Goal: Task Accomplishment & Management: Manage account settings

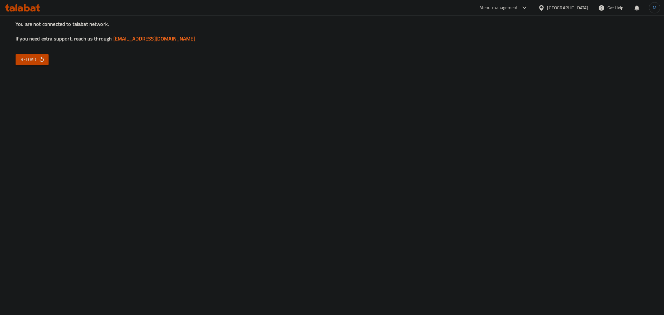
click at [25, 62] on span "Reload" at bounding box center [32, 60] width 23 height 8
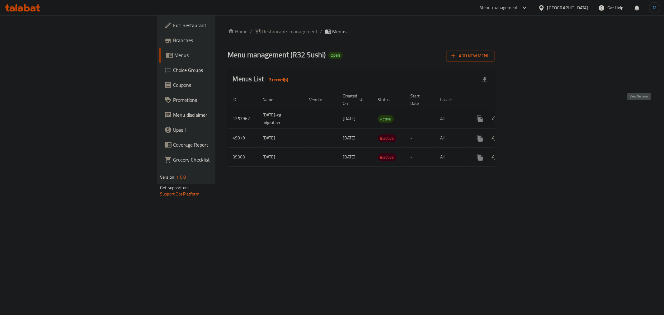
click at [528, 116] on icon "enhanced table" at bounding box center [525, 119] width 6 height 6
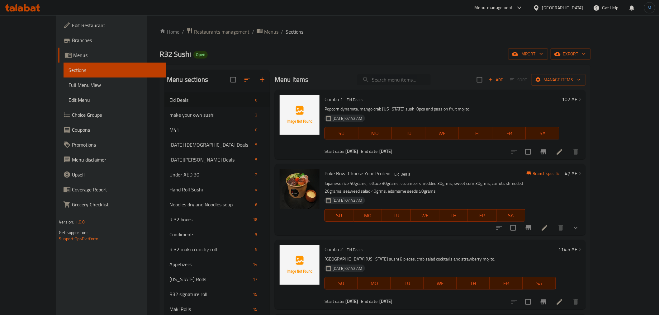
drag, startPoint x: 391, startPoint y: 81, endPoint x: 394, endPoint y: 82, distance: 3.4
click at [394, 82] on input "search" at bounding box center [394, 79] width 74 height 11
paste input "[PERSON_NAME]"
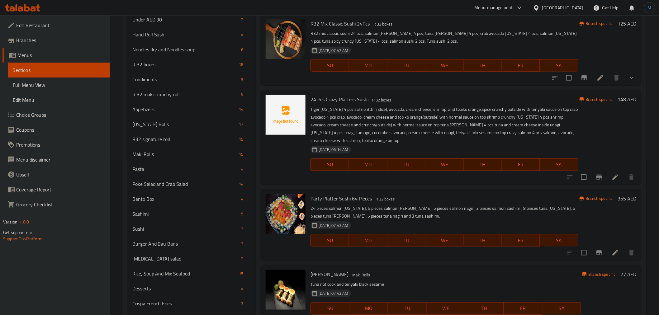
scroll to position [186, 0]
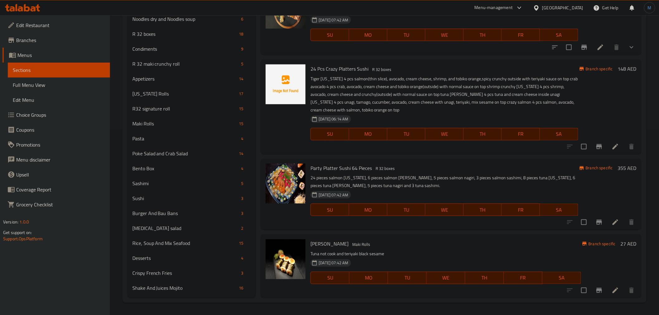
type input "[PERSON_NAME]"
click at [337, 250] on p "Tuna not cook and teriyaki black sesame" at bounding box center [446, 254] width 270 height 8
click at [350, 242] on span "Maki Rolls" at bounding box center [361, 244] width 23 height 7
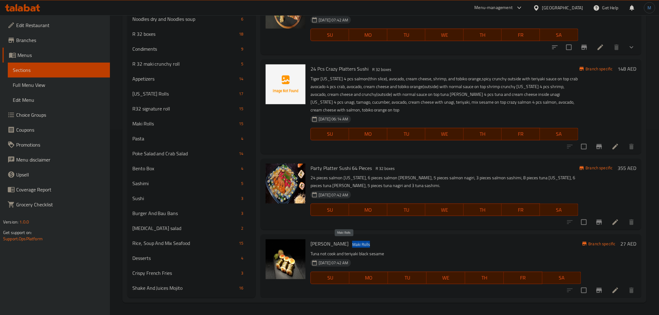
copy span "Maki Rolls"
click at [176, 128] on div "[PERSON_NAME] Rolls 15" at bounding box center [191, 123] width 129 height 15
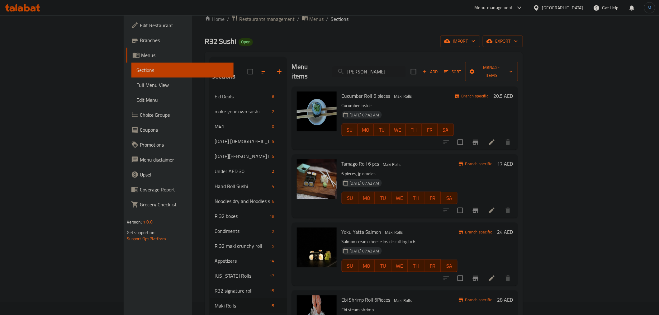
scroll to position [35, 0]
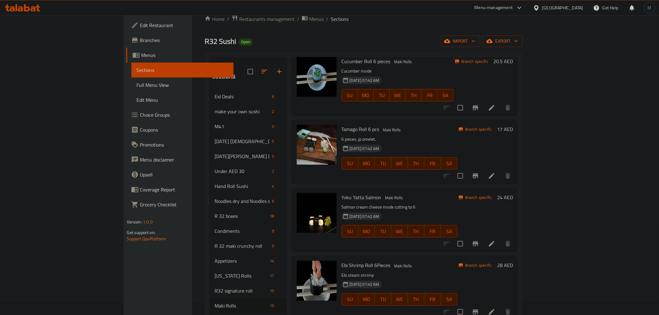
click at [458, 203] on p "Salmon cream cheese inside cutting to 6" at bounding box center [400, 207] width 116 height 8
click at [419, 188] on div "Yoku [PERSON_NAME] [PERSON_NAME] Rolls Salmon cream cheese inside cutting to 6 …" at bounding box center [405, 219] width 226 height 63
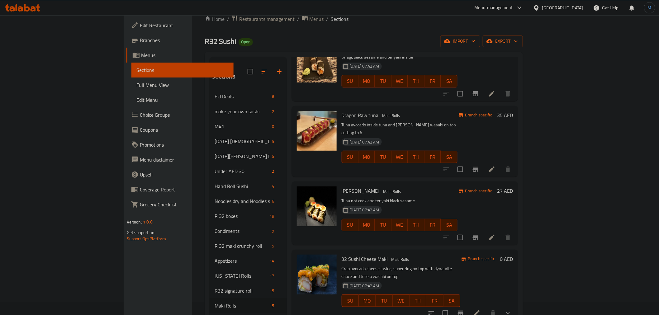
scroll to position [539, 0]
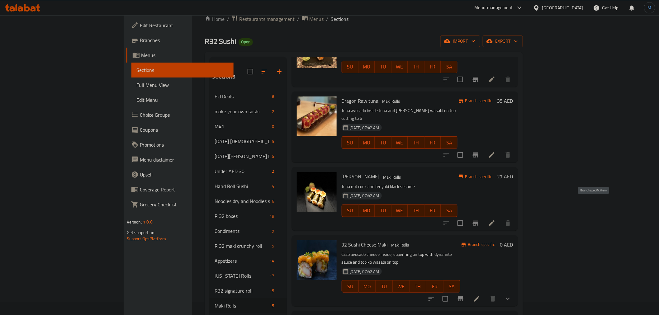
click at [478, 221] on icon "Branch-specific-item" at bounding box center [476, 223] width 6 height 5
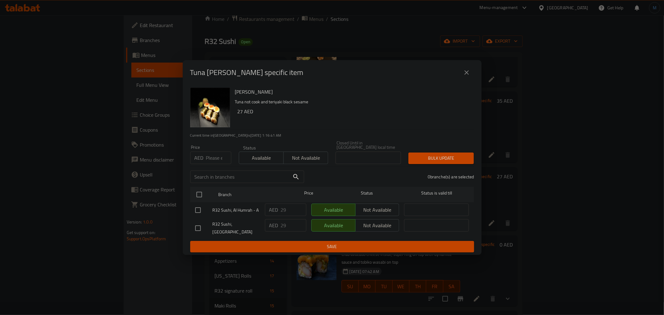
click at [219, 157] on input "number" at bounding box center [218, 158] width 25 height 12
paste input "31"
type input "31"
click at [206, 224] on div at bounding box center [203, 228] width 17 height 13
drag, startPoint x: 205, startPoint y: 224, endPoint x: 199, endPoint y: 225, distance: 6.5
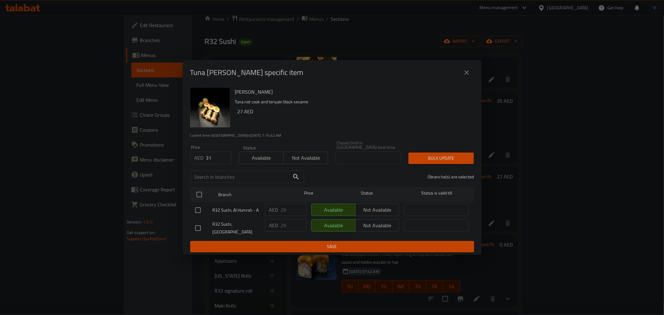
click at [199, 225] on div at bounding box center [203, 228] width 17 height 13
click at [199, 225] on input "checkbox" at bounding box center [198, 228] width 13 height 13
checkbox input "true"
click at [448, 158] on span "Bulk update" at bounding box center [441, 158] width 55 height 8
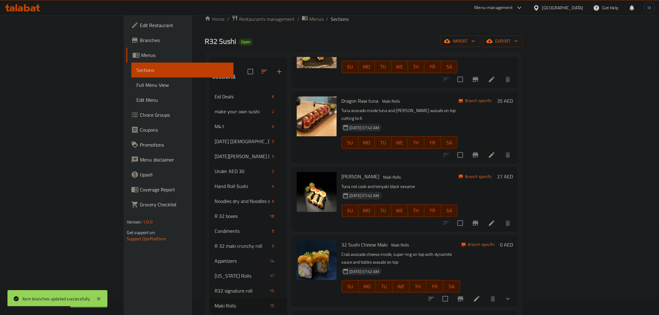
click at [460, 190] on div "[DATE] 07:42 AM SU MO TU WE TH FR SA" at bounding box center [399, 207] width 121 height 34
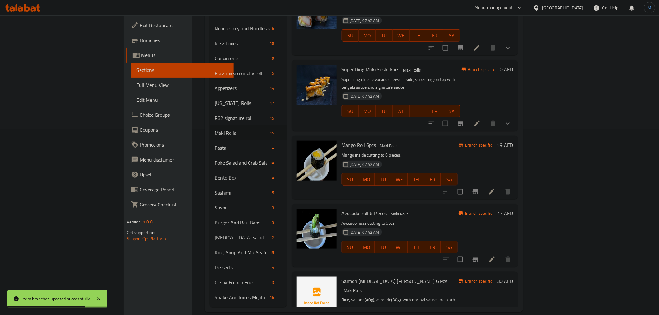
scroll to position [622, 0]
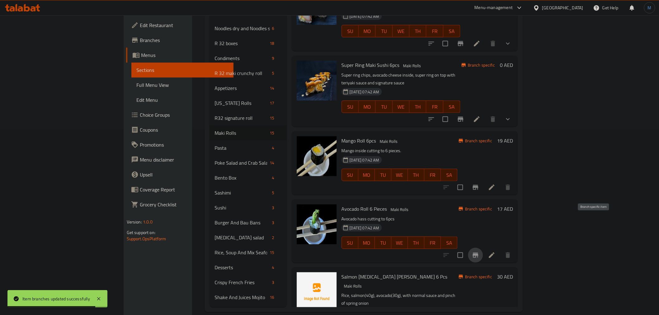
click at [478, 253] on icon "Branch-specific-item" at bounding box center [476, 255] width 6 height 5
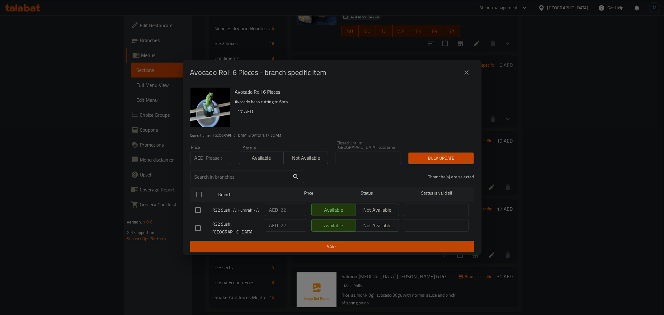
click at [475, 69] on div "Avocado Roll 6 Pieces - branch specific item" at bounding box center [332, 72] width 299 height 25
click at [473, 77] on button "close" at bounding box center [466, 72] width 15 height 15
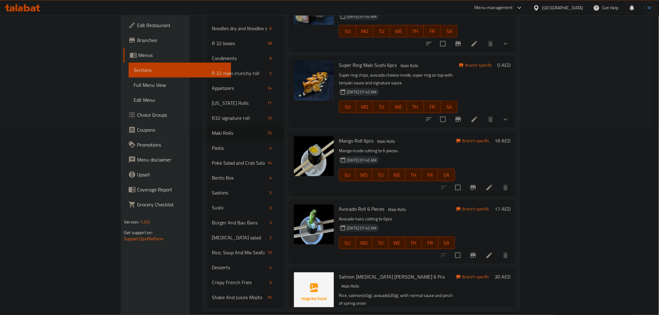
click at [487, 131] on div "Mango Roll 6pcs [PERSON_NAME] Rolls Mango inside cutting to 6 pieces. [DATE] 07…" at bounding box center [402, 162] width 226 height 63
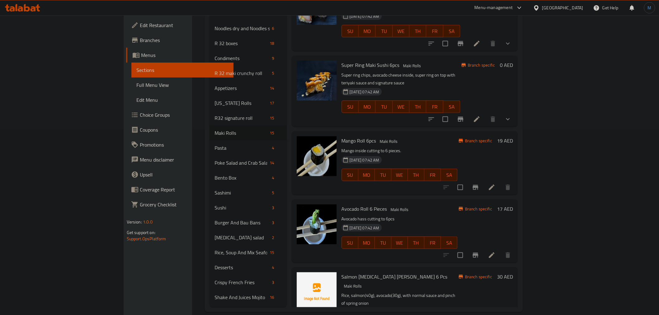
click at [450, 222] on div "[DATE] 07:42 AM SU MO TU WE TH FR SA" at bounding box center [399, 239] width 121 height 34
click at [483, 248] on button "Branch-specific-item" at bounding box center [475, 255] width 15 height 15
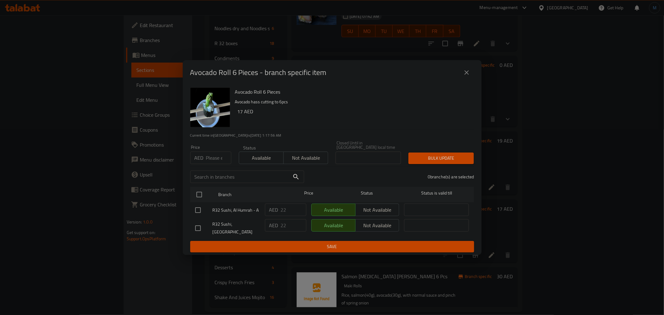
click at [217, 157] on input "number" at bounding box center [218, 158] width 25 height 12
paste input "23"
type input "23"
click at [201, 230] on input "checkbox" at bounding box center [198, 228] width 13 height 13
checkbox input "true"
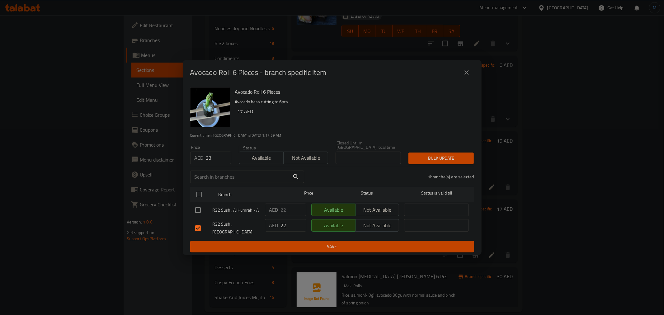
click at [423, 164] on button "Bulk update" at bounding box center [441, 159] width 65 height 12
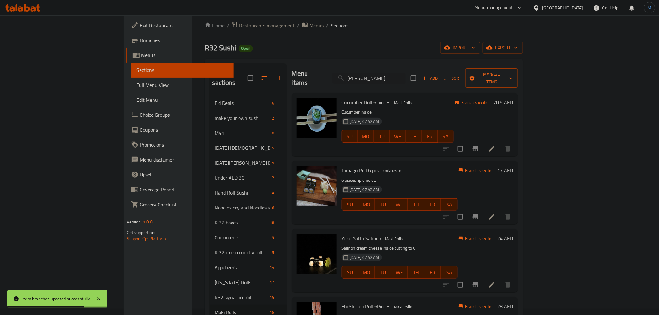
scroll to position [0, 0]
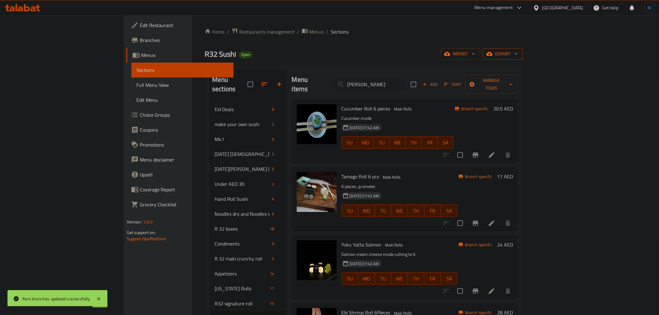
click at [518, 52] on span "export" at bounding box center [503, 54] width 30 height 8
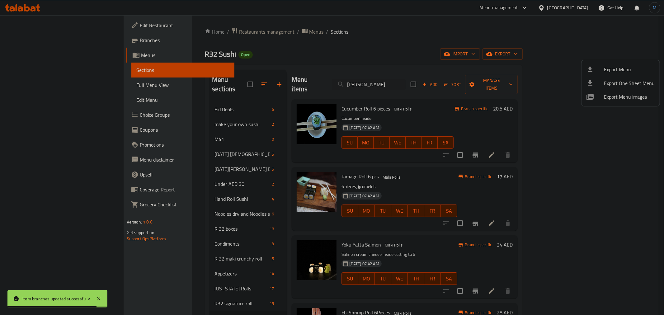
click at [620, 63] on li "Export Menu" at bounding box center [621, 70] width 78 height 14
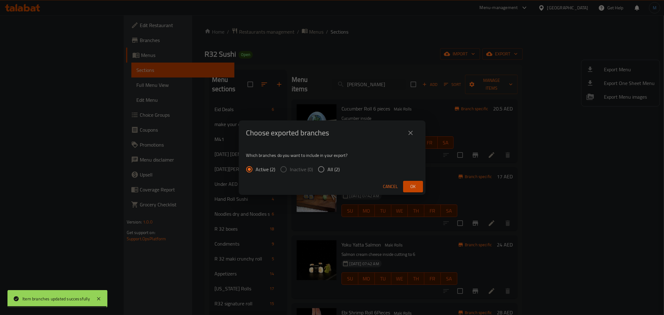
click at [405, 179] on div "Cancel Ok" at bounding box center [332, 186] width 187 height 17
click at [413, 189] on span "Ok" at bounding box center [413, 187] width 10 height 8
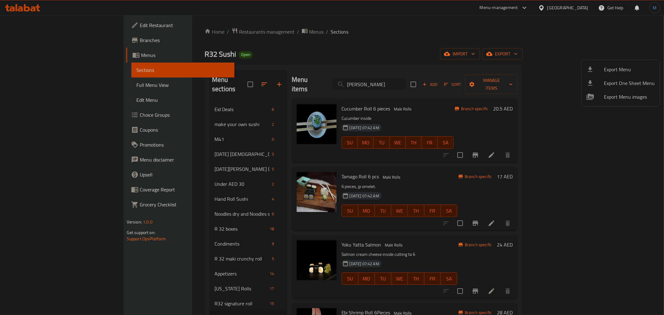
click at [424, 89] on div at bounding box center [332, 157] width 664 height 315
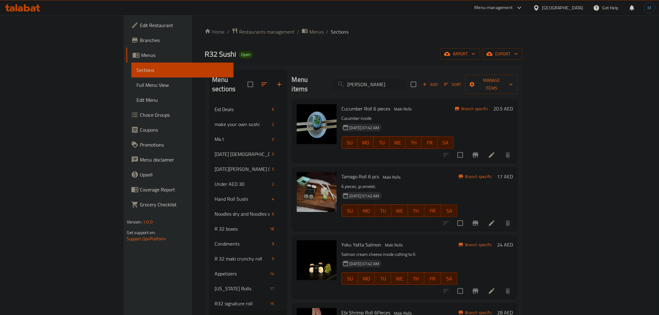
click at [406, 79] on input "[PERSON_NAME]" at bounding box center [369, 84] width 74 height 11
paste input "Bento Box"
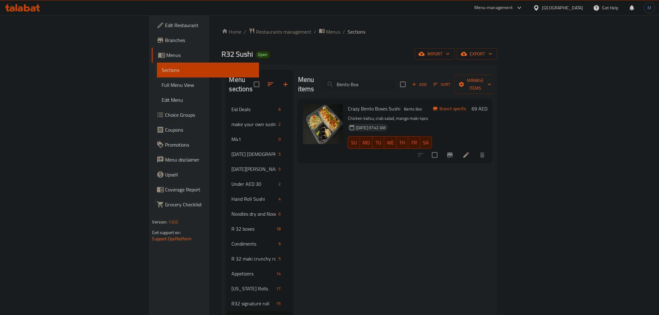
type input "Bento Box"
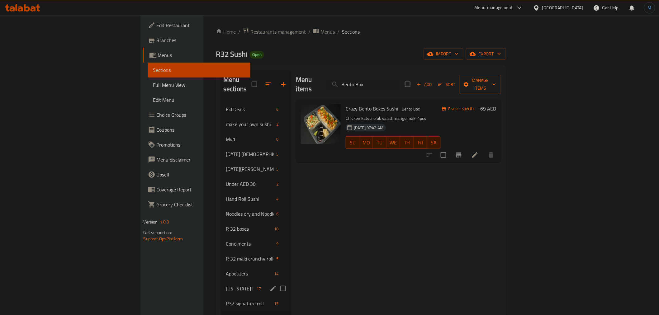
scroll to position [186, 0]
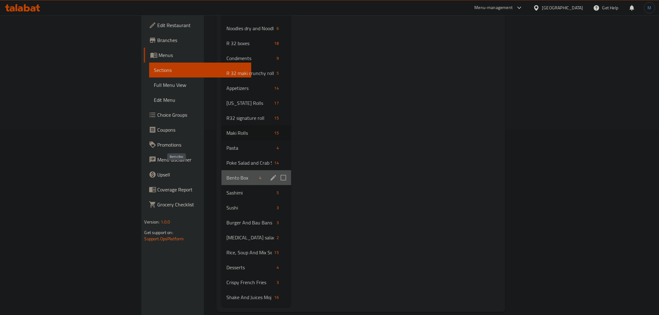
click at [226, 174] on span "Bento Box" at bounding box center [241, 177] width 30 height 7
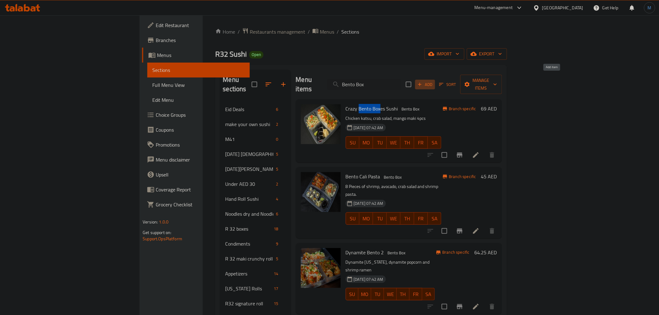
click at [423, 82] on icon "button" at bounding box center [420, 85] width 6 height 6
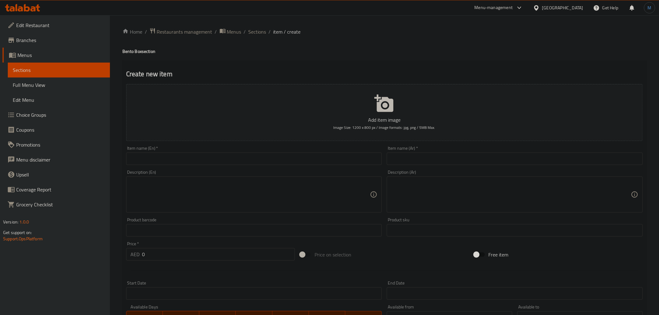
click at [223, 148] on div "Item name (En)   * Item name (En) *" at bounding box center [254, 156] width 261 height 24
click at [225, 149] on div "Item name (En)   * Item name (En) *" at bounding box center [254, 155] width 256 height 19
click at [221, 153] on div at bounding box center [221, 153] width 0 height 0
click at [246, 163] on input "text" at bounding box center [254, 159] width 256 height 12
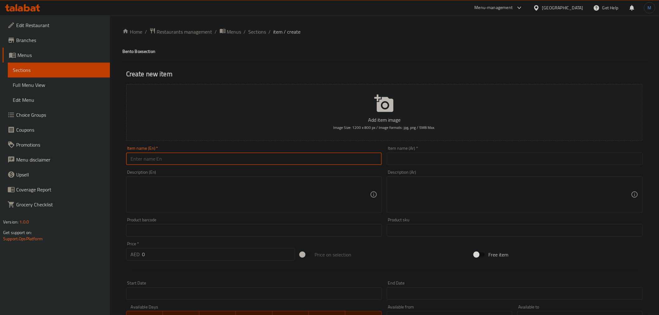
paste input "LUNCH SUSHI 01"
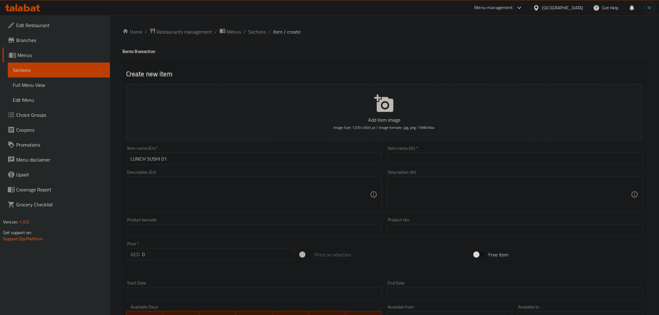
click at [260, 163] on input "LUNCH SUSHI 01" at bounding box center [254, 159] width 256 height 12
type input "lunch Sushi 01"
click at [460, 153] on input "text" at bounding box center [515, 159] width 256 height 12
type input "[PERSON_NAME] 01"
click at [212, 197] on textarea at bounding box center [250, 195] width 240 height 30
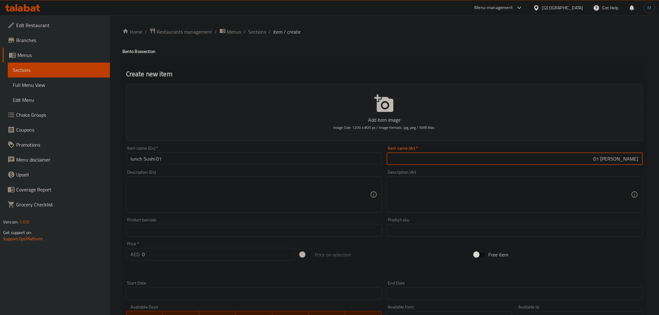
paste textarea "SEAWEED SALAD w/ WHITE SESAME TAKOYAKI 3PCS SAUCE: new sauce , teriyaki TOP: ch…"
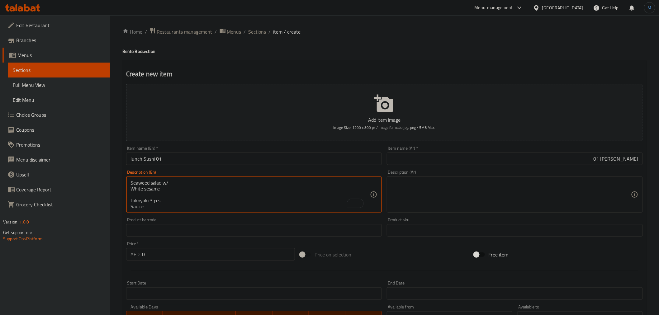
type textarea "Seaweed salad w/ White sesame Takoyaki 3 pcs Sauce: New sauce , teriyaki Top: C…"
click at [472, 204] on textarea at bounding box center [511, 195] width 240 height 30
paste textarea "سلطة أعشاب بحرية مع سمسم أبيض تاكوياكي ٣ قطع الصلصة: صلصة جديدة، ترياكي الطبقة …"
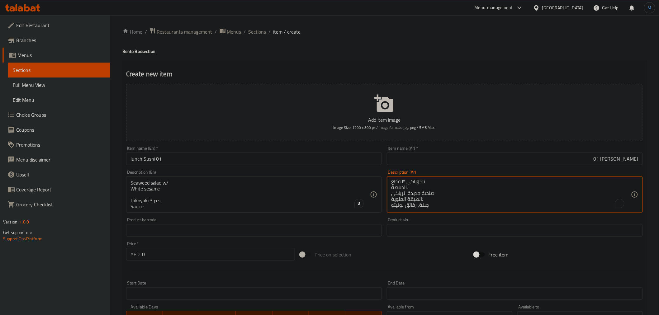
scroll to position [7, 0]
type textarea "سلطة أعشاب بحرية مع سمسم أبيض تاكوياكي ٣ قطع الصلصة: صلصة جديدة، ترياكي الطبقة …"
click at [154, 254] on input "0" at bounding box center [218, 254] width 153 height 12
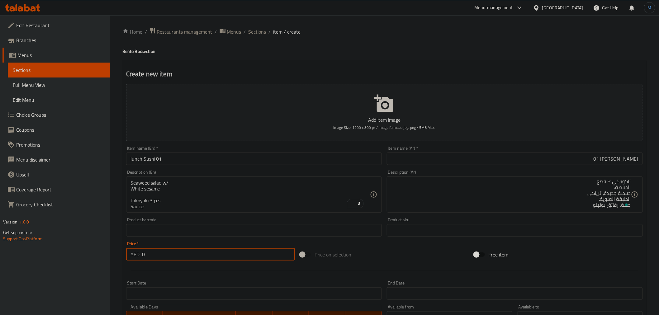
paste input "62"
type input "62"
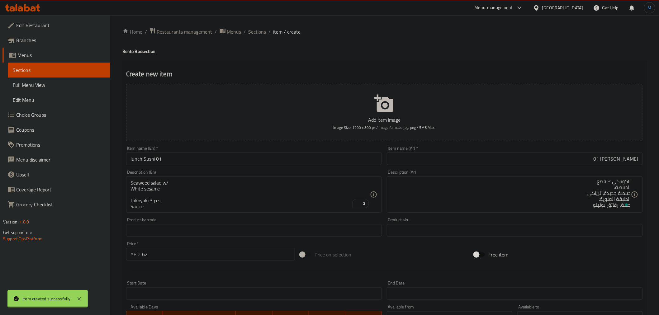
type input "0"
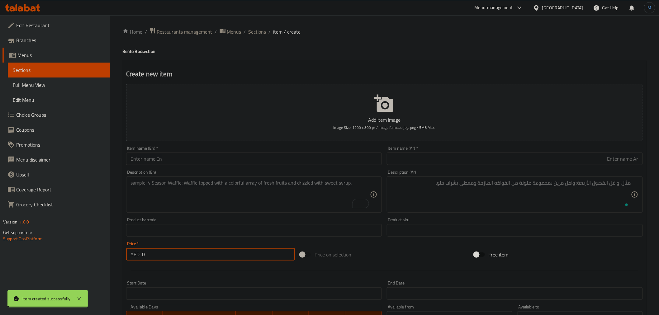
scroll to position [0, 0]
click at [197, 159] on input "text" at bounding box center [254, 159] width 256 height 12
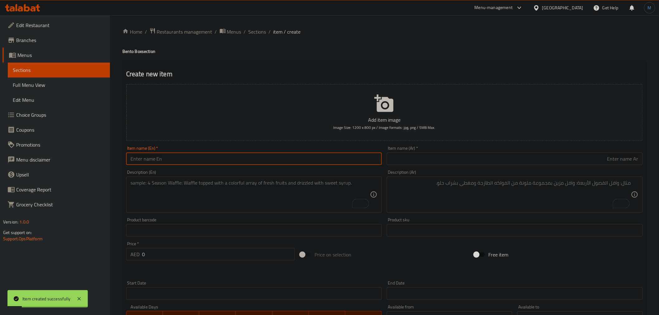
paste input "LUNCH SUSHI 02"
type input "lunch Sushi 02"
click at [475, 155] on input "text" at bounding box center [515, 159] width 256 height 12
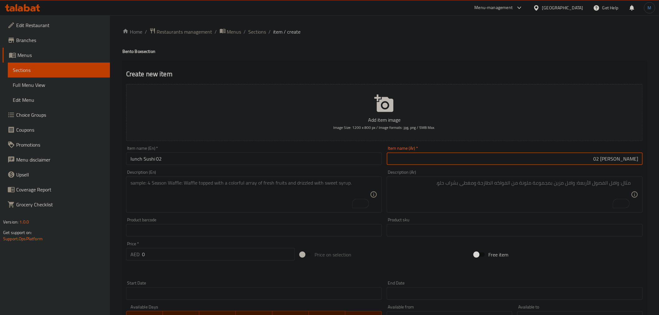
type input "[PERSON_NAME] 02"
click at [184, 197] on textarea "To enrich screen reader interactions, please activate Accessibility in Grammarl…" at bounding box center [250, 195] width 240 height 30
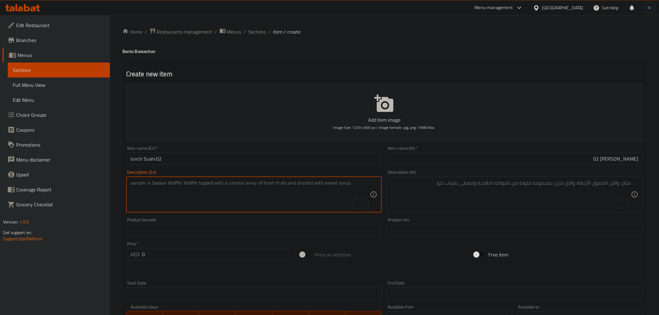
paste textarea "TOP ONE SIDE: spicy crunchy RAMEN DRY TERIYAKI SHRIMP ramen, shrimp, carrots, s…"
type textarea "Top one side: Spicy crunchy Ramen dry teriyaki shrimp Ramen, shrimp, carrots, s…"
click at [487, 210] on div "Description (Ar)" at bounding box center [515, 195] width 256 height 36
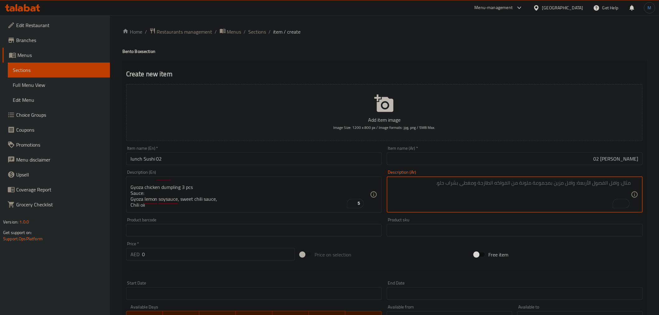
paste textarea "جانب واحد: مقرمش حار [PERSON_NAME]، [GEOGRAPHIC_DATA]، جزر، فاصوليا قصيرة، [GEO…"
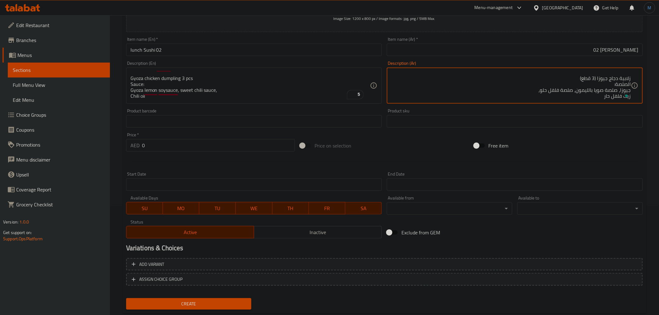
scroll to position [124, 0]
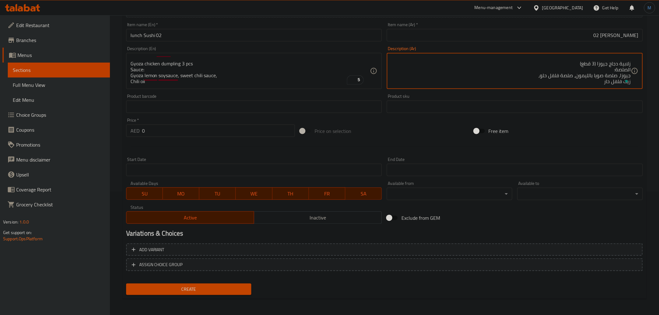
type textarea "جانب واحد: مقرمش حار [PERSON_NAME]، [GEOGRAPHIC_DATA]، جزر، فاصوليا قصيرة، [GEO…"
click at [186, 135] on input "0" at bounding box center [218, 131] width 153 height 12
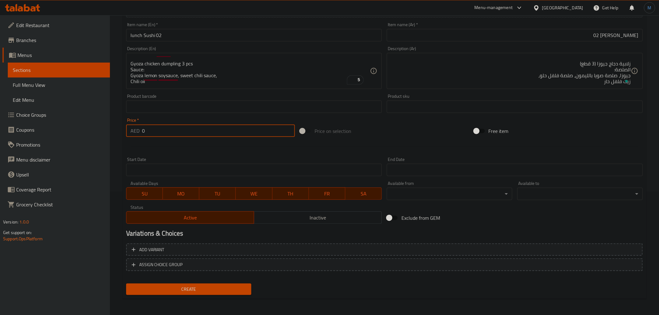
paste input "72"
click at [126, 284] on button "Create" at bounding box center [189, 290] width 126 height 12
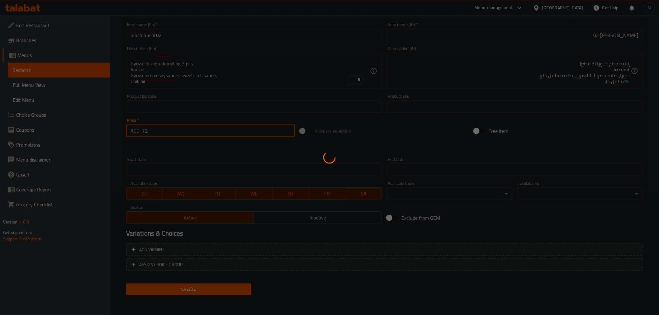
type input "0"
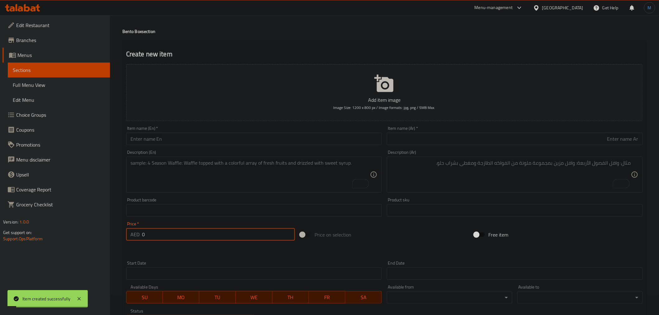
scroll to position [0, 0]
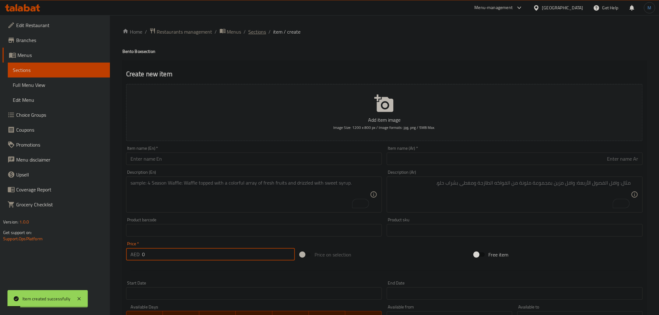
click at [255, 30] on span "Sections" at bounding box center [258, 31] width 18 height 7
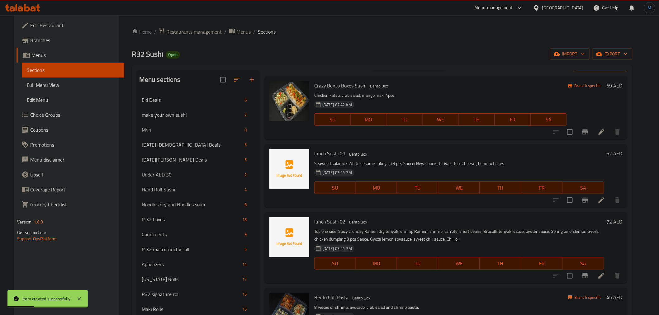
scroll to position [17, 0]
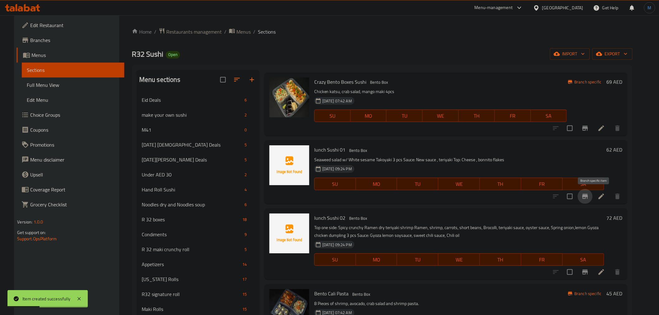
click at [589, 199] on icon "Branch-specific-item" at bounding box center [584, 196] width 7 height 7
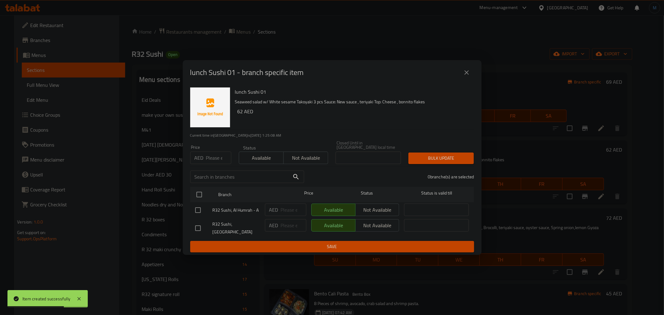
click at [201, 217] on input "checkbox" at bounding box center [198, 210] width 13 height 13
checkbox input "true"
click at [294, 154] on button "Not available" at bounding box center [305, 158] width 45 height 12
click at [440, 159] on span "Bulk update" at bounding box center [441, 158] width 55 height 8
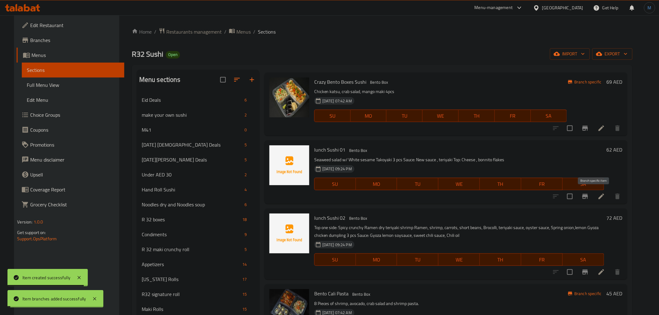
click at [589, 197] on icon "Branch-specific-item" at bounding box center [584, 196] width 7 height 7
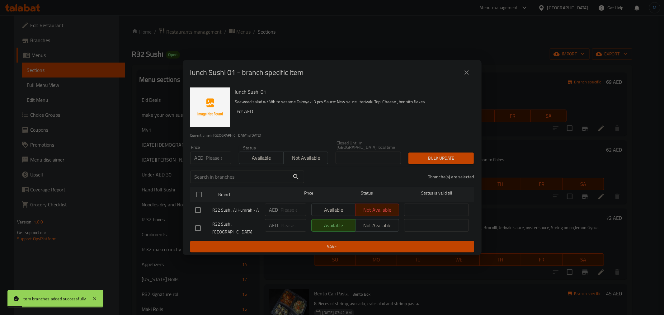
click at [466, 76] on icon "close" at bounding box center [466, 72] width 7 height 7
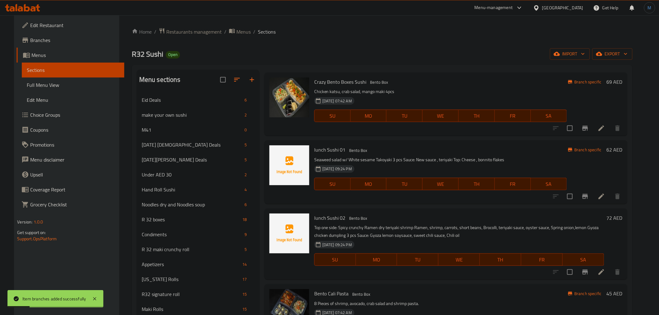
click at [589, 269] on icon "Branch-specific-item" at bounding box center [584, 271] width 7 height 7
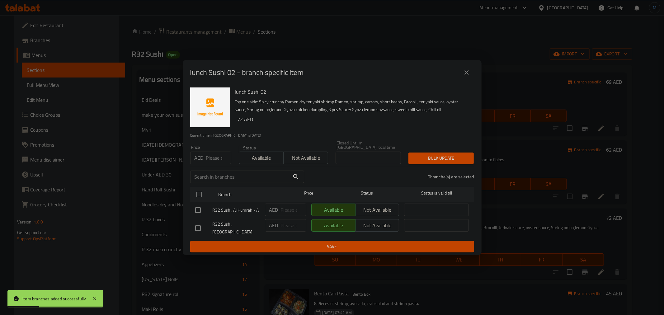
click at [299, 163] on span "Not available" at bounding box center [306, 158] width 40 height 9
click at [202, 215] on input "checkbox" at bounding box center [198, 210] width 13 height 13
checkbox input "true"
click at [457, 151] on div "Price AED Price Status Available Not available Closed Until in [GEOGRAPHIC_DATA…" at bounding box center [333, 152] width 292 height 31
click at [460, 159] on span "Bulk update" at bounding box center [441, 158] width 55 height 8
